Goal: Task Accomplishment & Management: Manage account settings

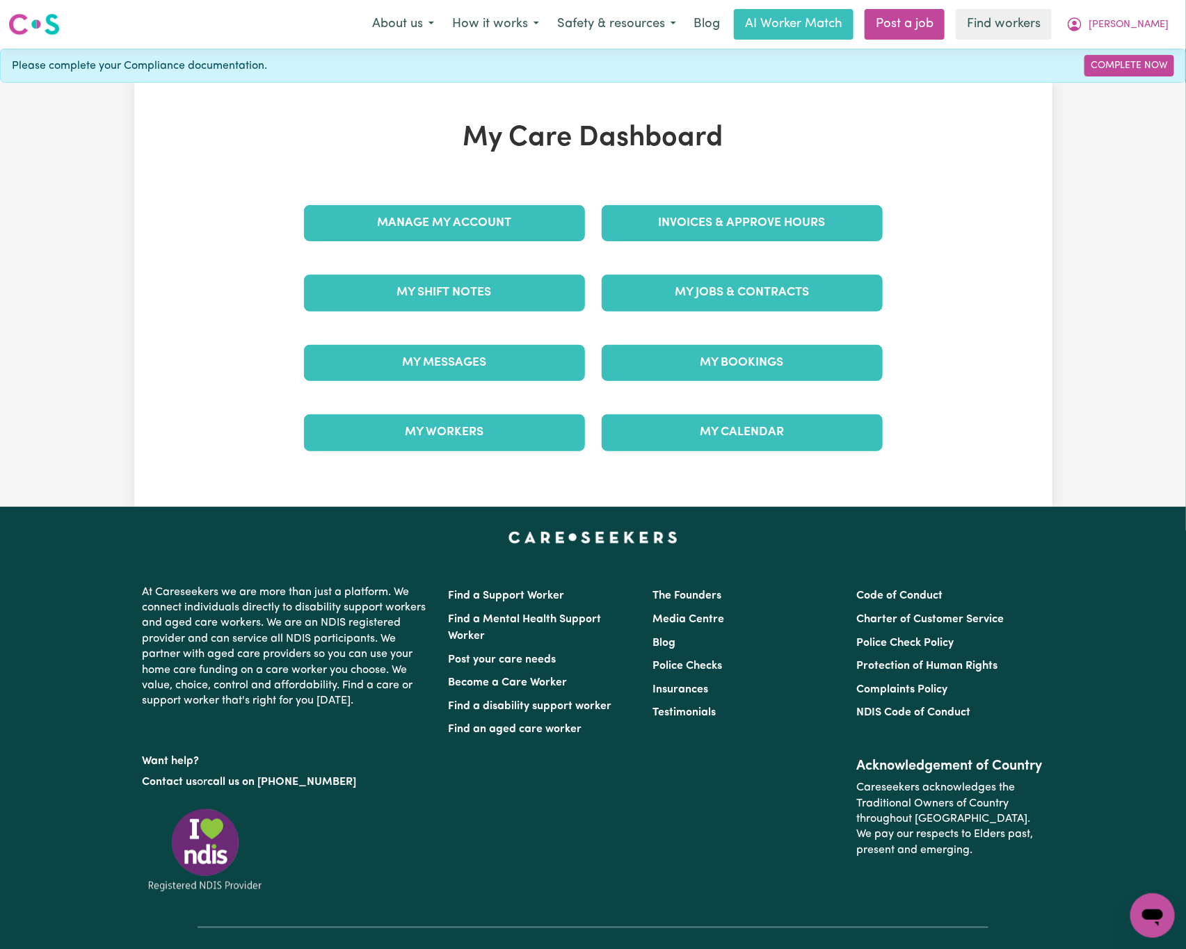
click at [169, 250] on div "My Care Dashboard Manage My Account Invoices & Approve Hours My Shift Notes My …" at bounding box center [593, 295] width 918 height 346
click at [837, 234] on link "Invoices & Approve Hours" at bounding box center [742, 223] width 281 height 36
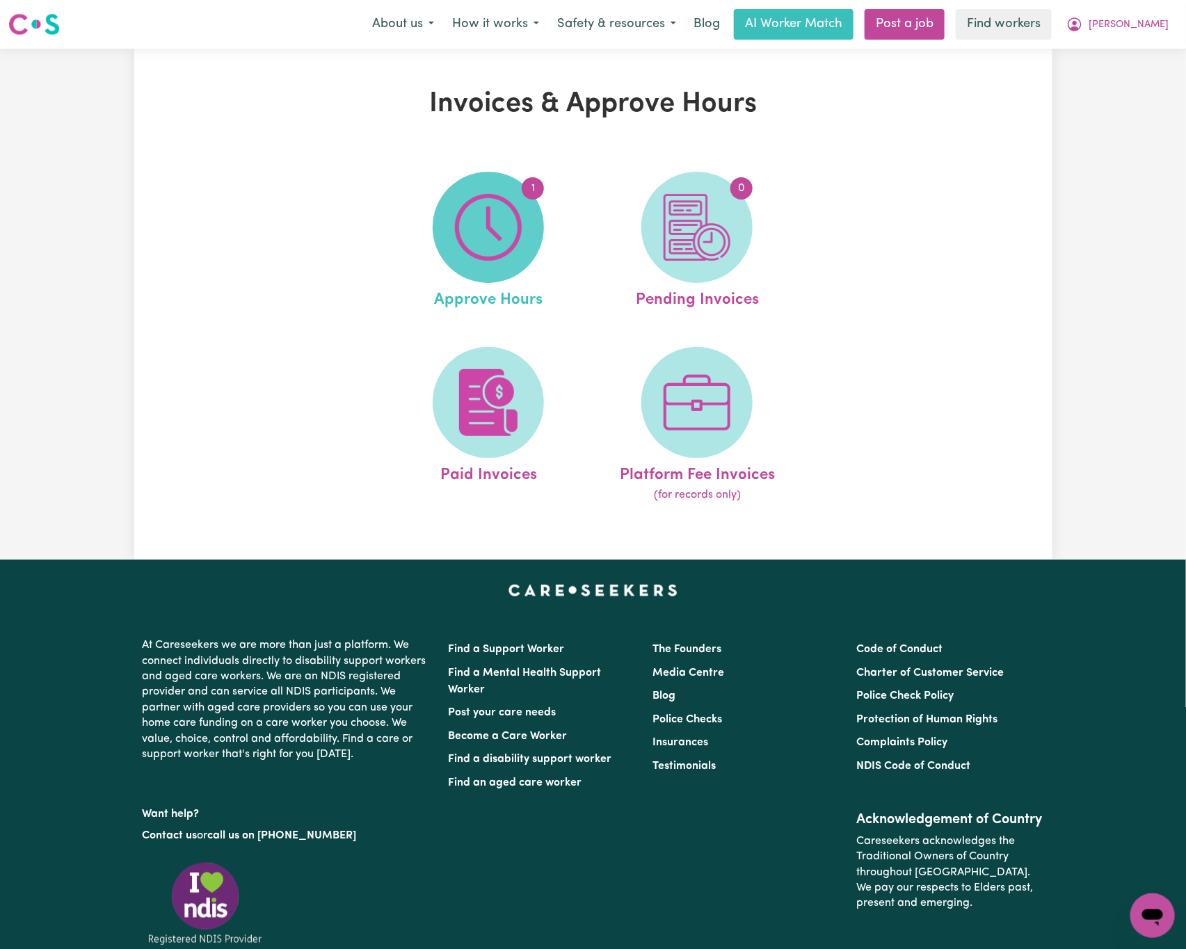
click at [530, 232] on span "1" at bounding box center [488, 227] width 111 height 111
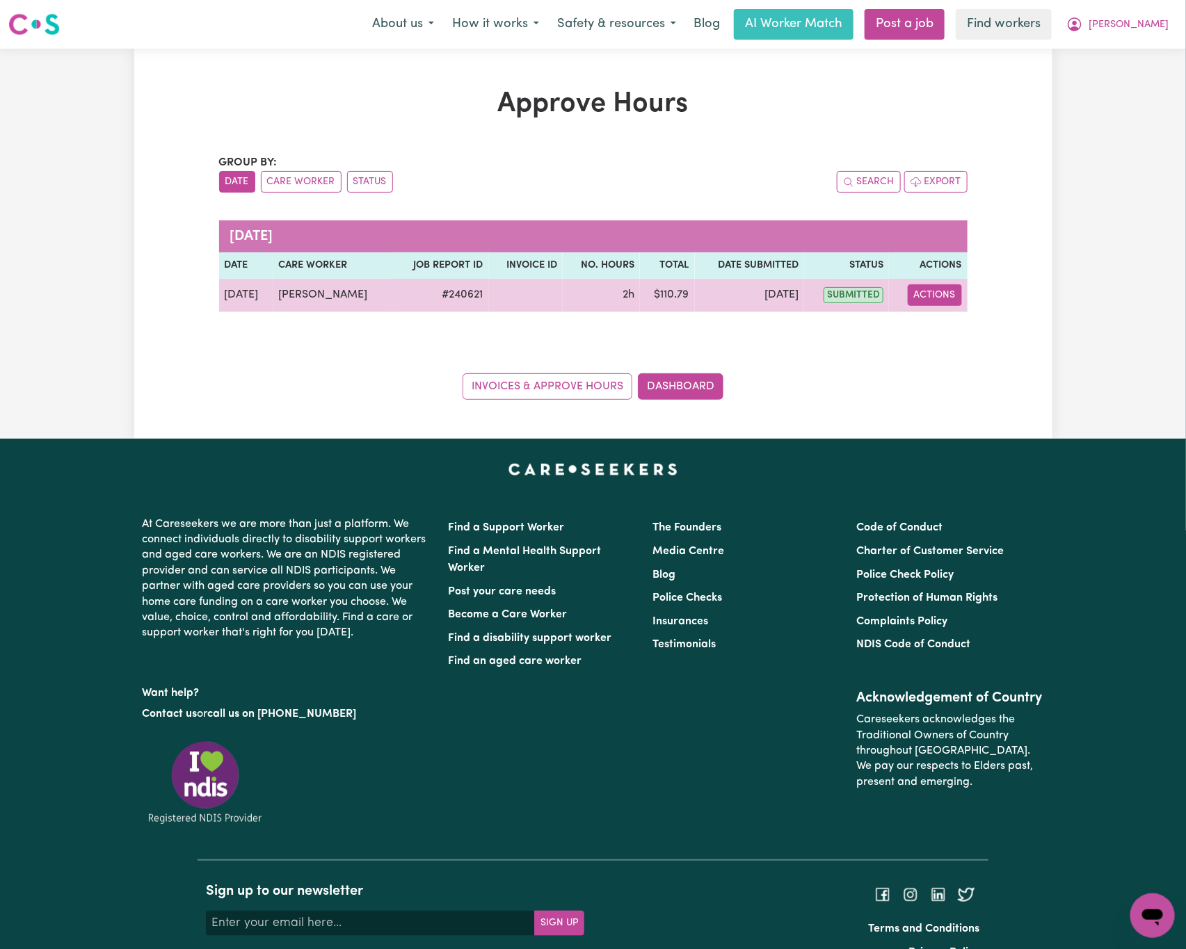
click at [940, 297] on button "Actions" at bounding box center [935, 295] width 54 height 22
click at [986, 320] on link "View Job Report" at bounding box center [969, 328] width 119 height 28
select select "pm"
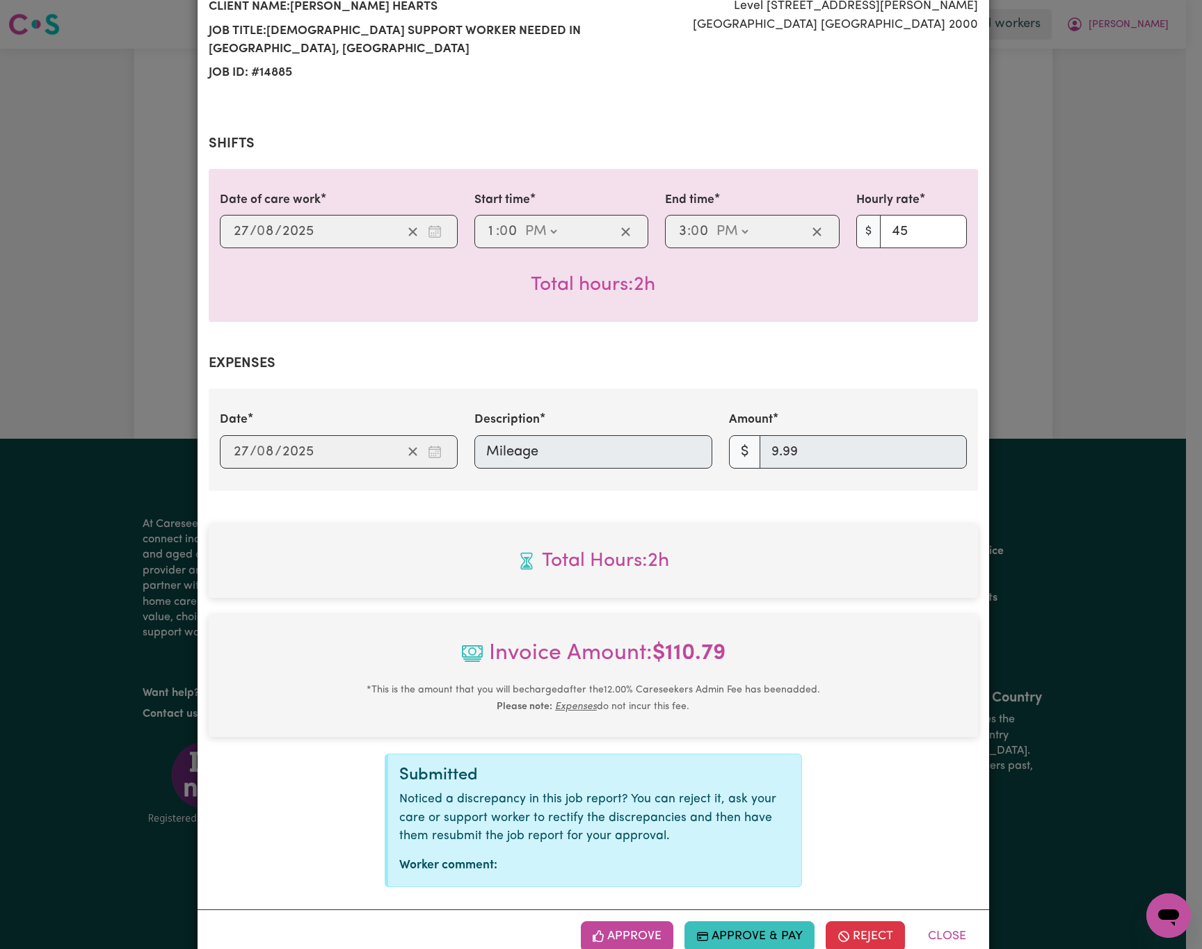
scroll to position [213, 0]
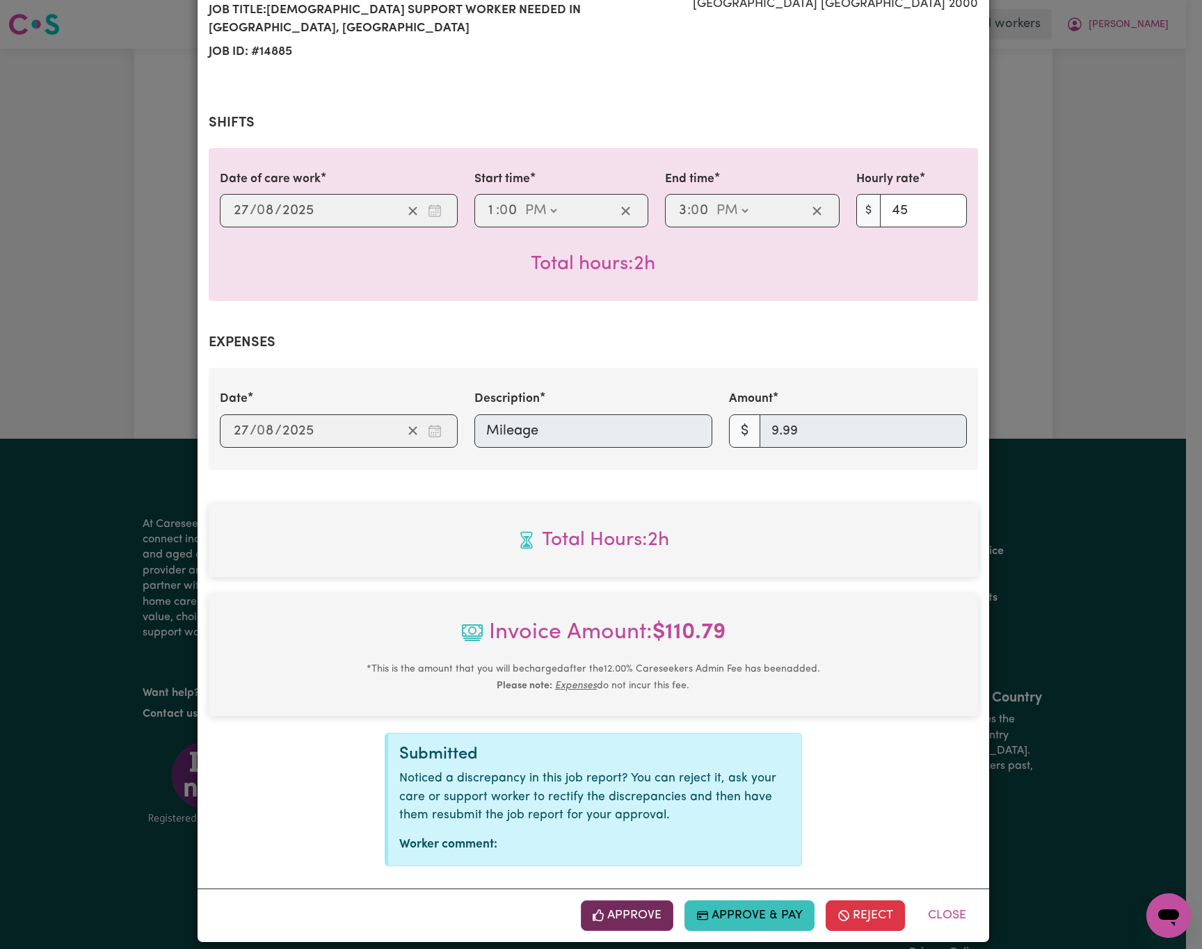
click at [624, 901] on button "Approve" at bounding box center [627, 916] width 93 height 31
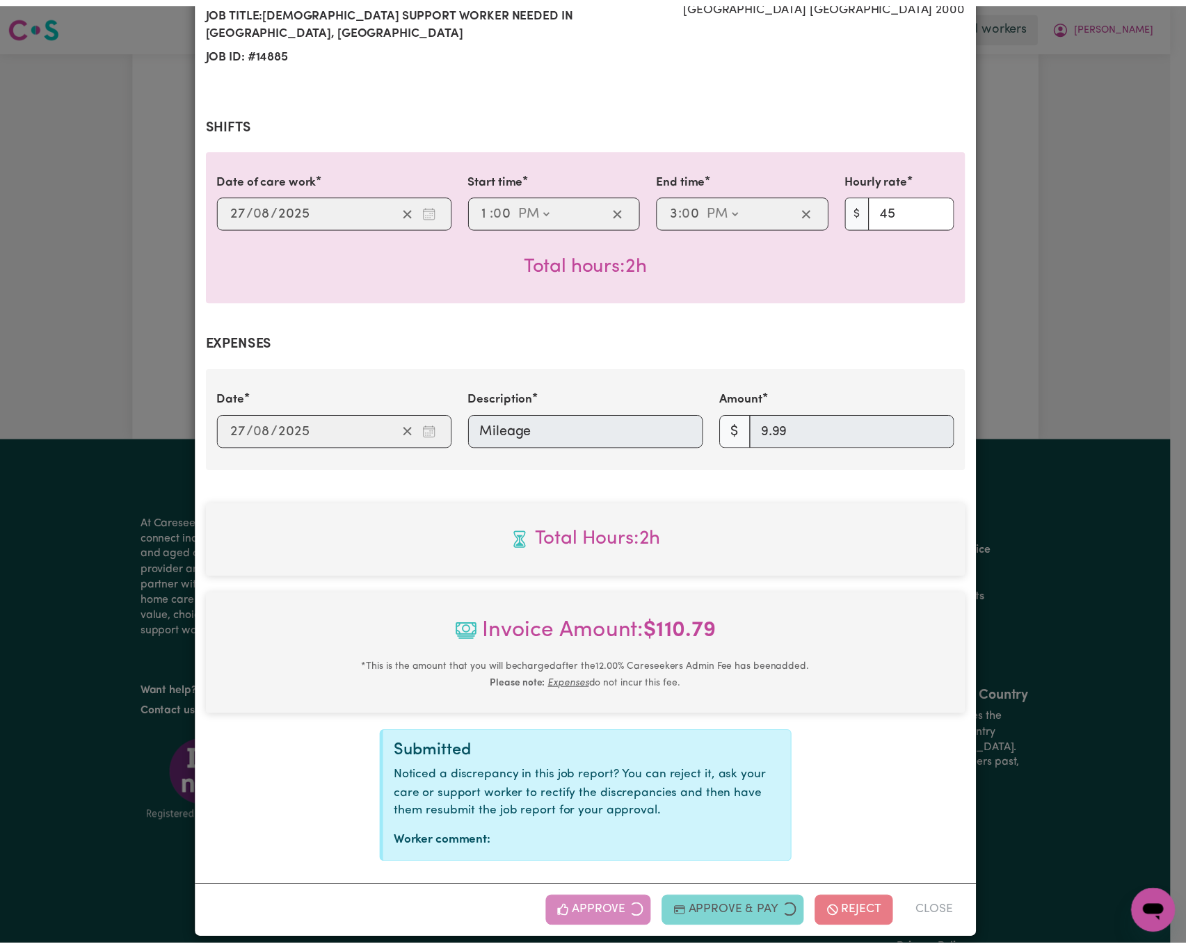
scroll to position [0, 0]
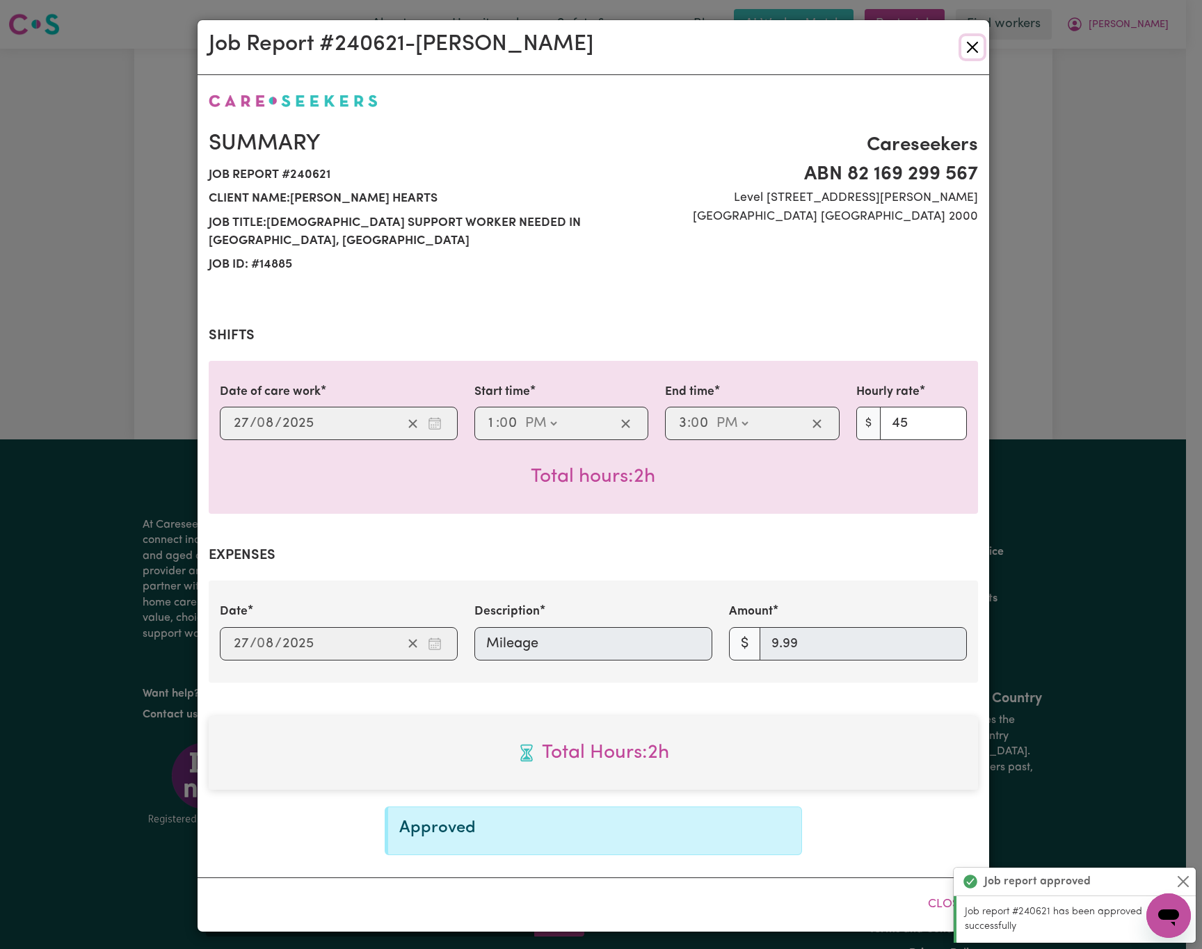
click at [973, 44] on button "Close" at bounding box center [972, 47] width 22 height 22
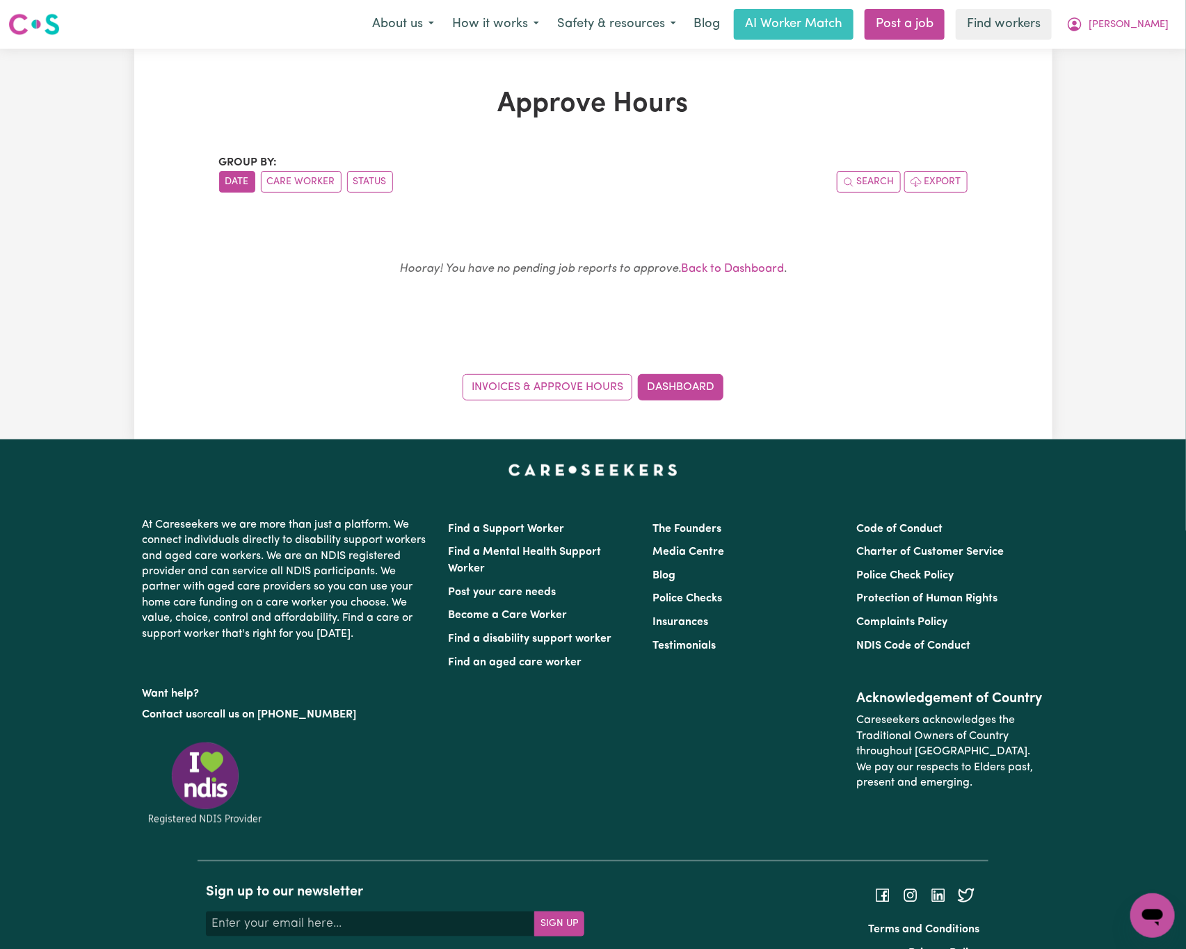
click at [317, 351] on div "Group by: Date Care Worker Status Search Export Hooray! You have no pending job…" at bounding box center [593, 277] width 748 height 246
click at [684, 387] on link "Dashboard" at bounding box center [681, 387] width 86 height 26
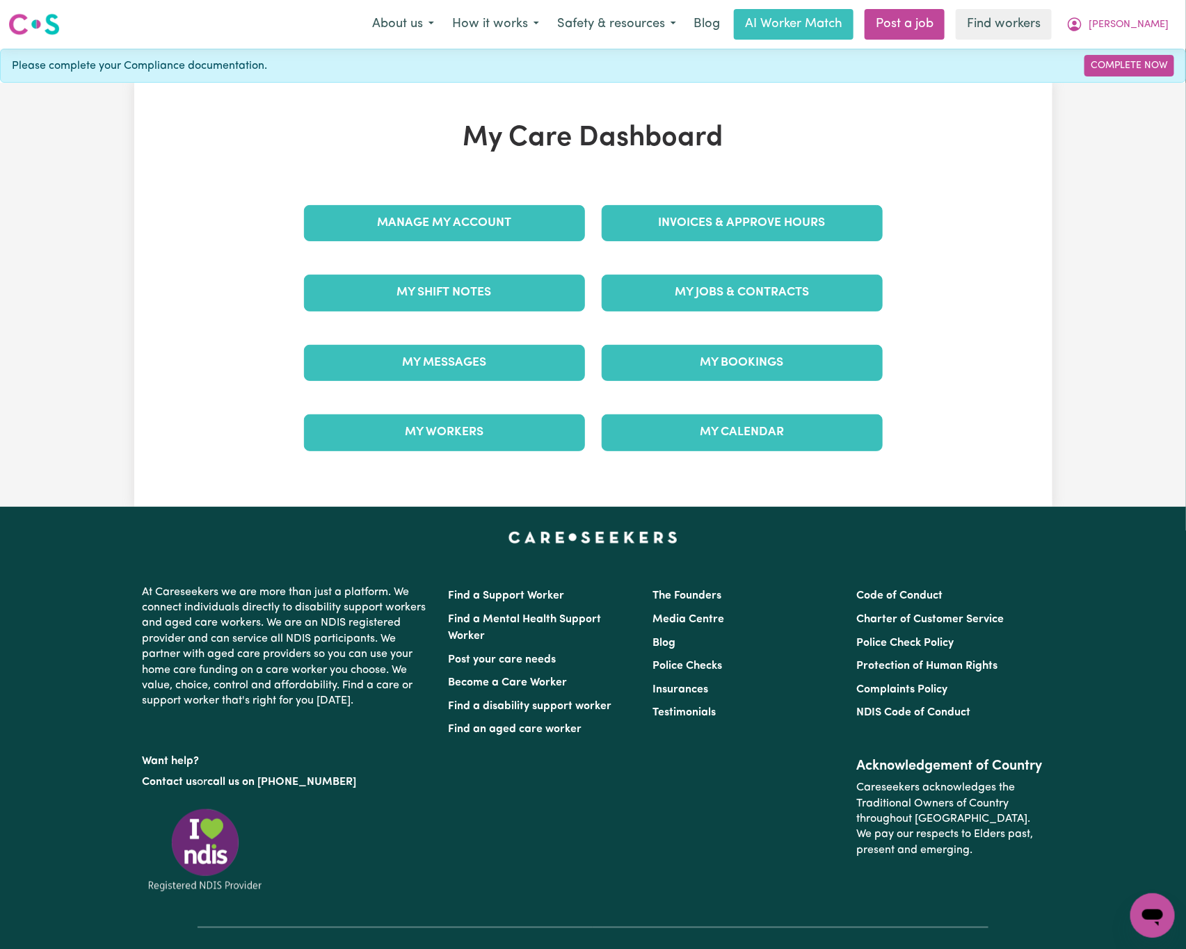
drag, startPoint x: 234, startPoint y: 179, endPoint x: 348, endPoint y: 182, distance: 114.8
click at [234, 178] on div "My Care Dashboard Manage My Account Invoices & Approve Hours My Shift Notes My …" at bounding box center [593, 295] width 918 height 346
click at [706, 238] on link "Invoices & Approve Hours" at bounding box center [742, 223] width 281 height 36
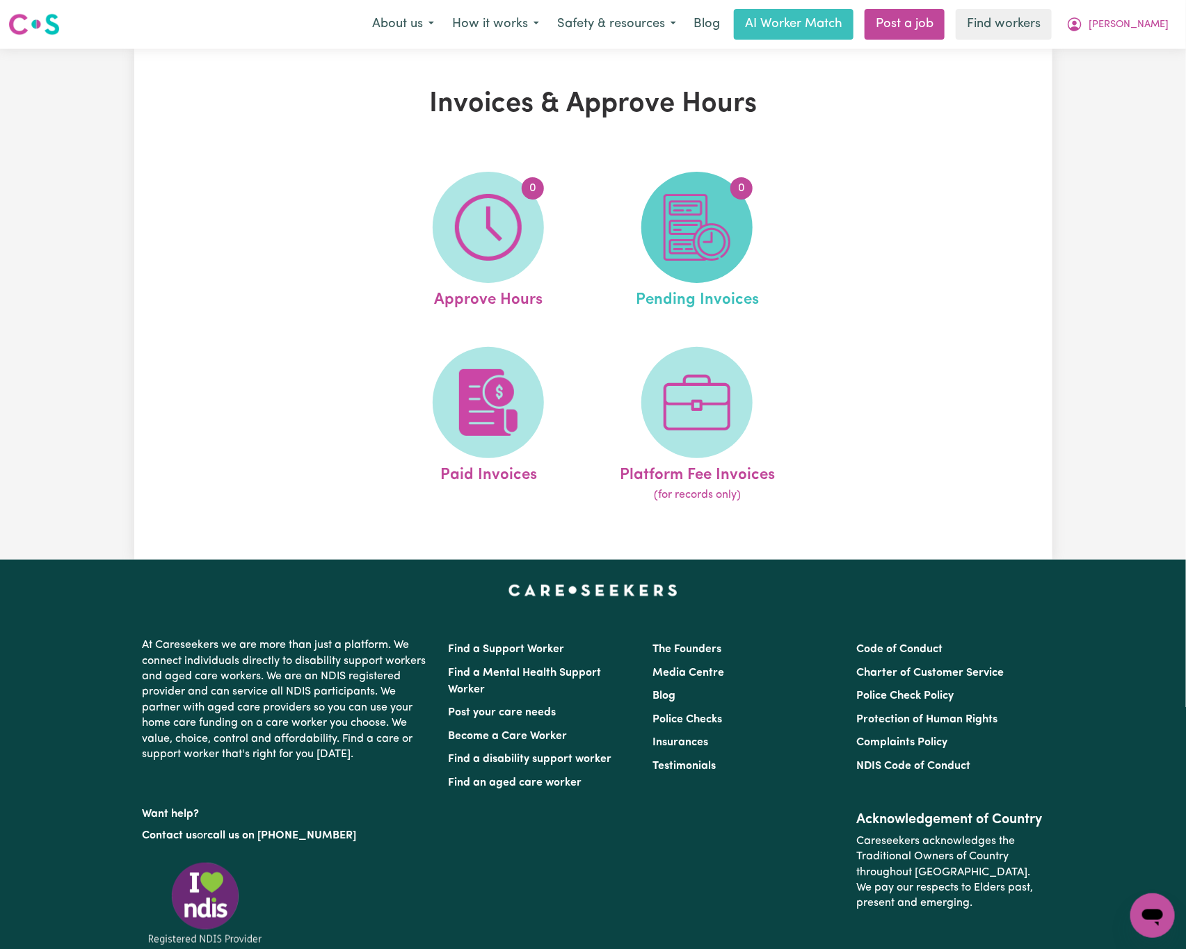
click at [721, 228] on img at bounding box center [697, 227] width 67 height 67
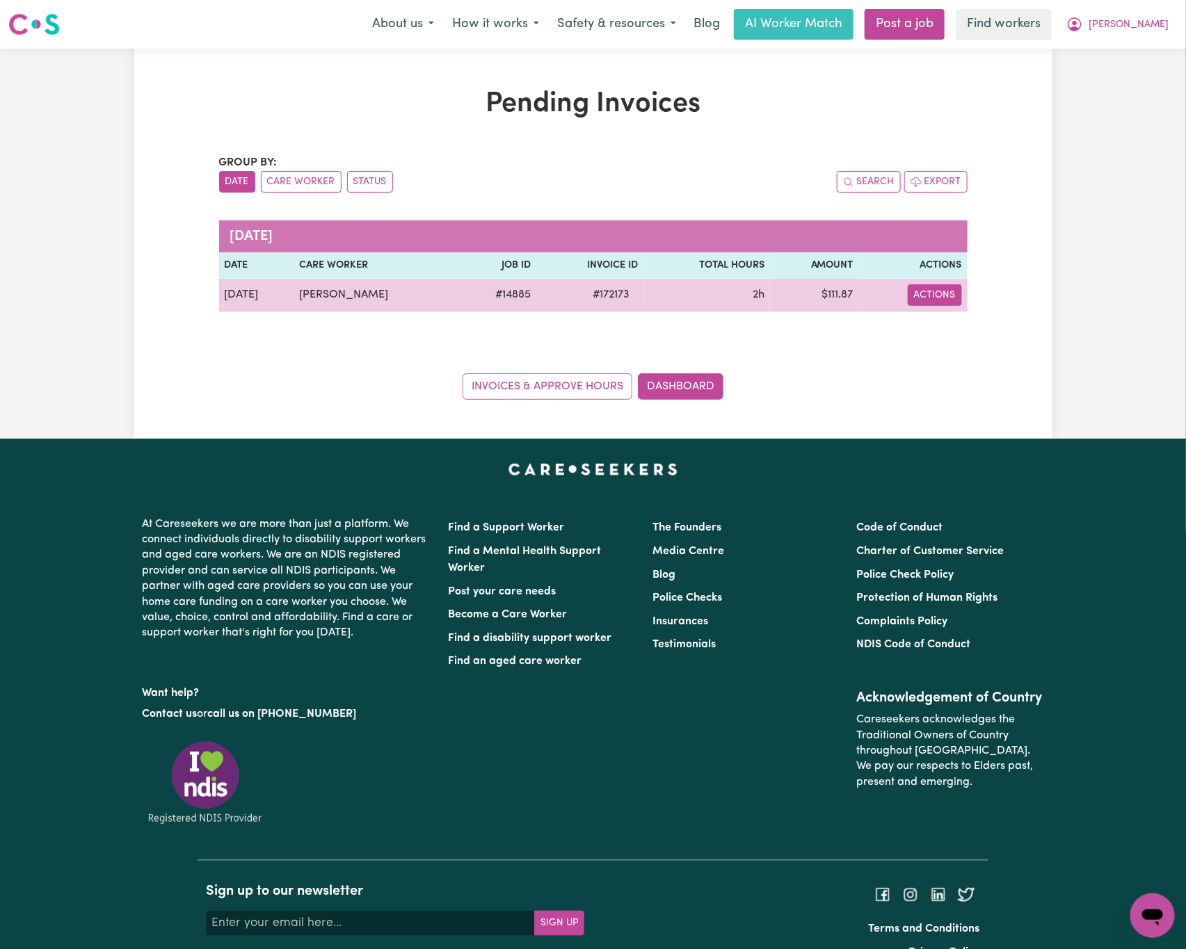
click at [941, 296] on button "Actions" at bounding box center [935, 295] width 54 height 22
click at [997, 330] on link "Download Invoice" at bounding box center [975, 328] width 127 height 28
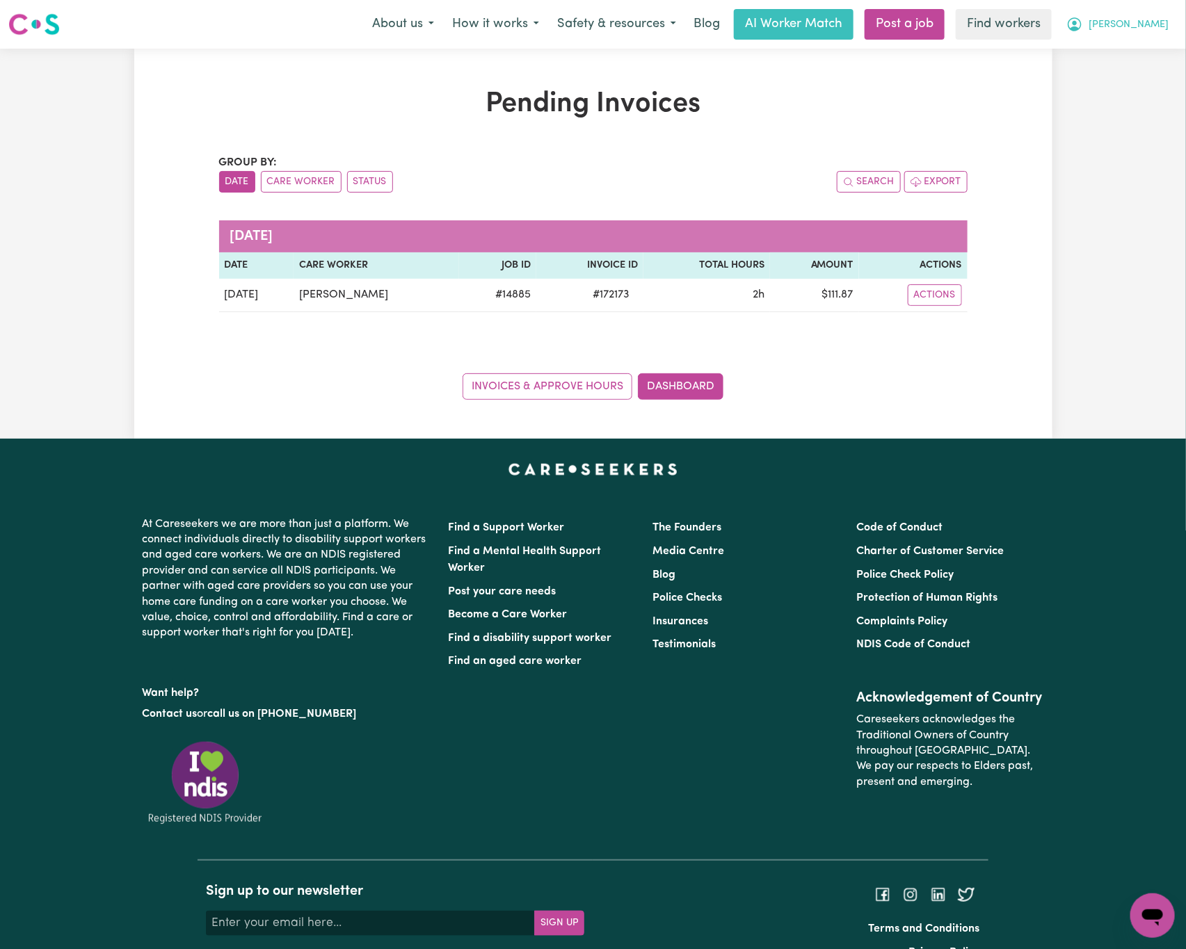
click at [1146, 26] on span "[PERSON_NAME]" at bounding box center [1128, 24] width 80 height 15
click at [1152, 73] on link "Logout" at bounding box center [1122, 80] width 110 height 26
